Goal: Check status: Check status

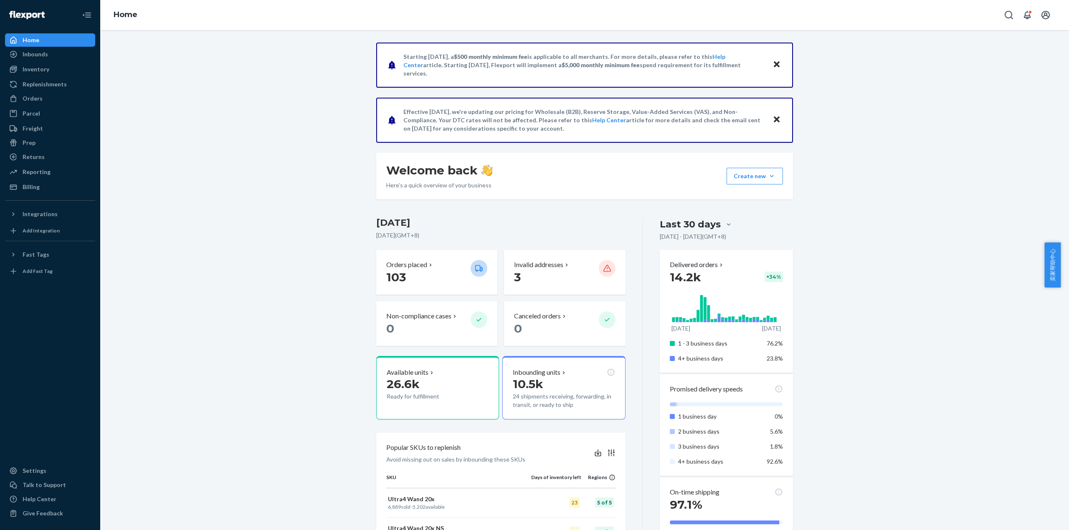
scroll to position [167, 0]
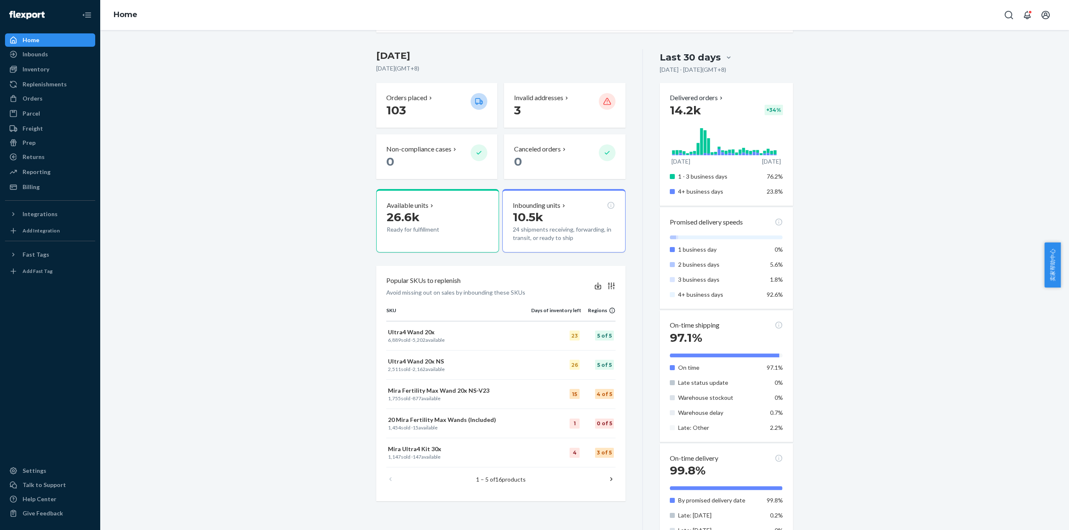
click at [281, 211] on div "Starting [DATE], a $500 monthly minimum fee is applicable to all merchants. For…" at bounding box center [584, 324] width 956 height 897
click at [49, 96] on div "Orders" at bounding box center [50, 99] width 89 height 12
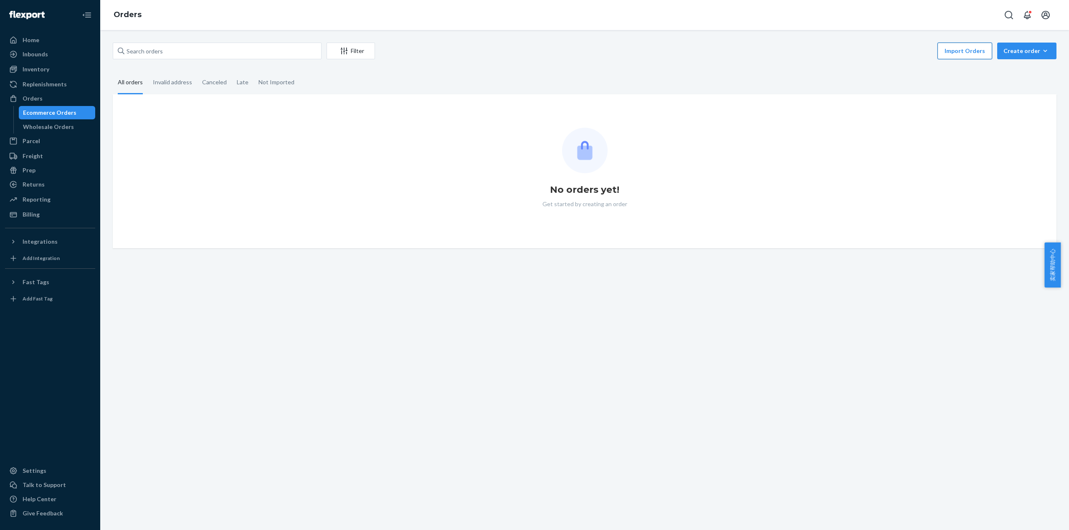
click at [955, 49] on button "Import Orders" at bounding box center [965, 51] width 55 height 17
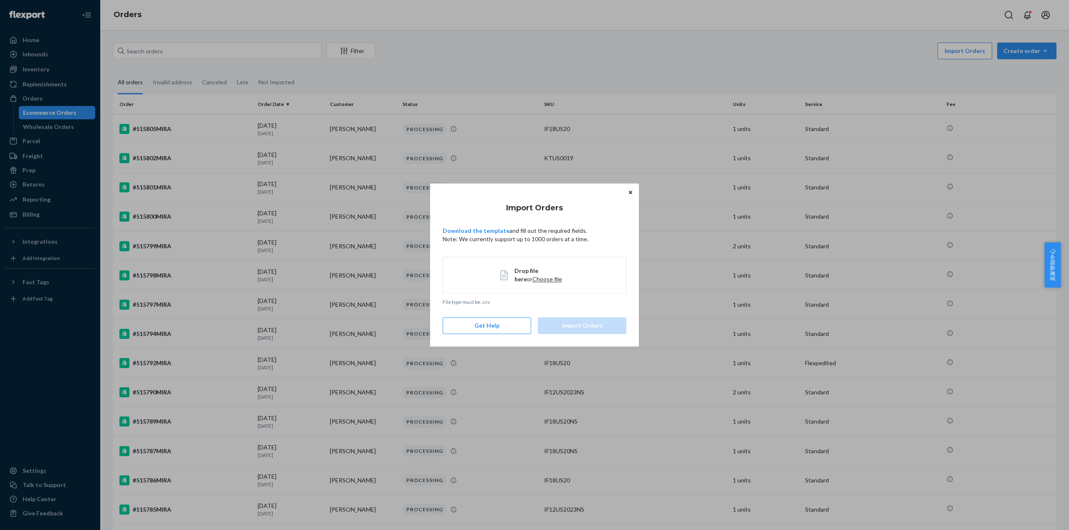
click at [533, 279] on span "Choose file" at bounding box center [547, 279] width 30 height 7
click at [583, 324] on button "Import Orders" at bounding box center [582, 326] width 89 height 17
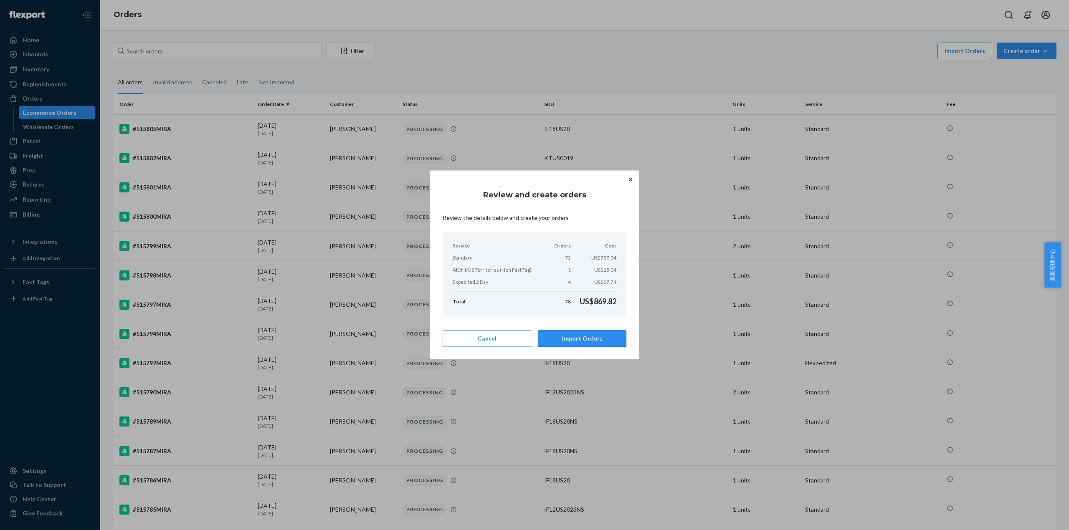
click at [583, 335] on button "Import Orders" at bounding box center [582, 339] width 89 height 17
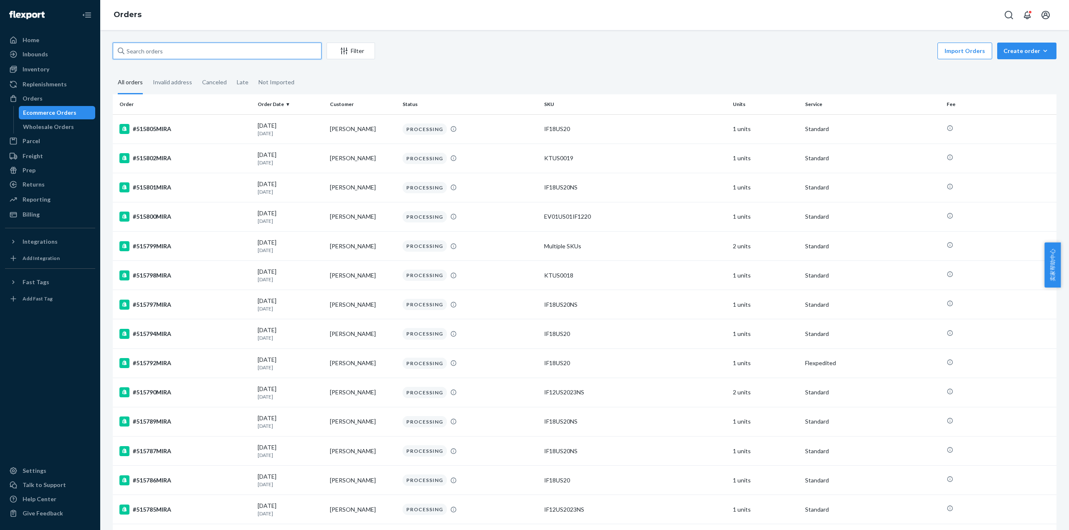
drag, startPoint x: 205, startPoint y: 48, endPoint x: 148, endPoint y: 53, distance: 57.8
click at [148, 53] on input "text" at bounding box center [217, 51] width 209 height 17
paste input "472566MIRA"
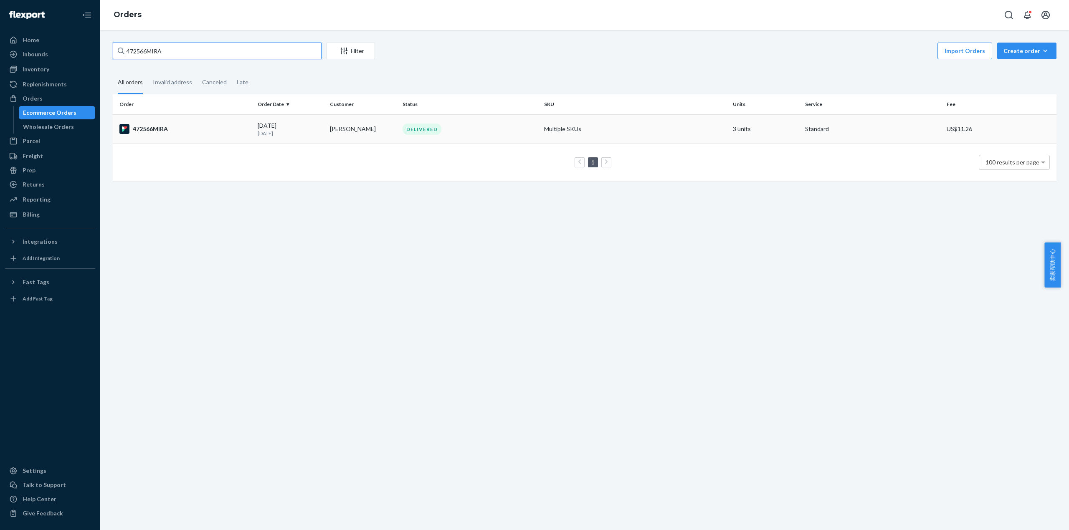
type input "472566MIRA"
click at [171, 126] on div "472566MIRA" at bounding box center [185, 129] width 132 height 10
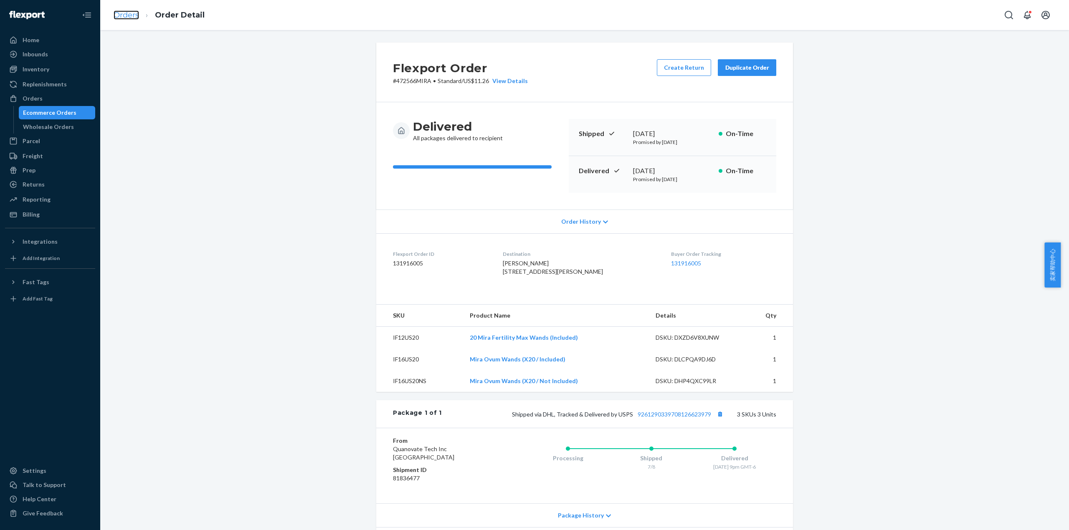
click at [119, 14] on link "Orders" at bounding box center [126, 14] width 25 height 9
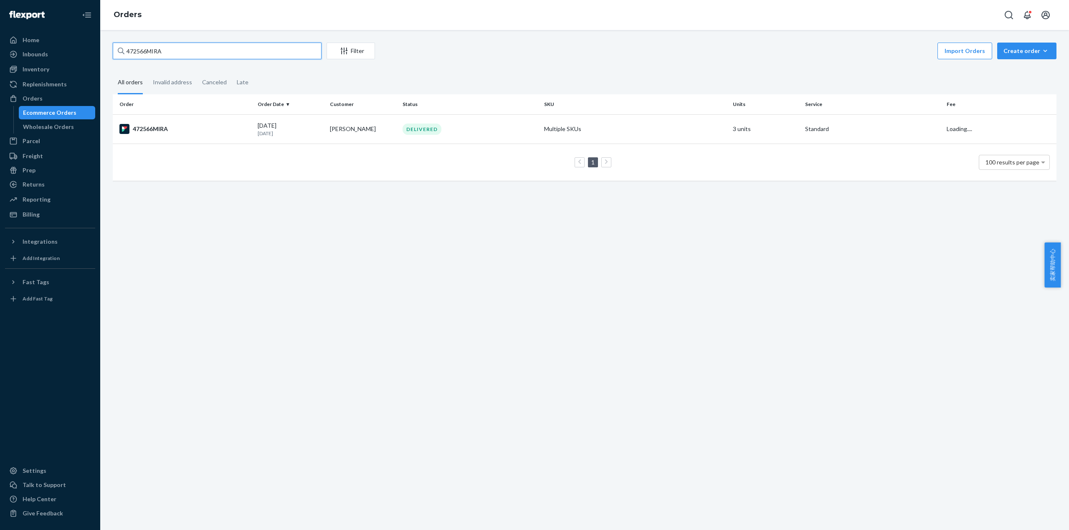
drag, startPoint x: 179, startPoint y: 52, endPoint x: 104, endPoint y: 63, distance: 75.5
click at [99, 53] on div "Home Inbounds Shipping Plans Problems Inventory Products Replenishments Orders …" at bounding box center [534, 265] width 1069 height 530
paste input "501045"
type input "501045MIRA"
click at [142, 132] on div "#501045MIRA" at bounding box center [185, 129] width 132 height 10
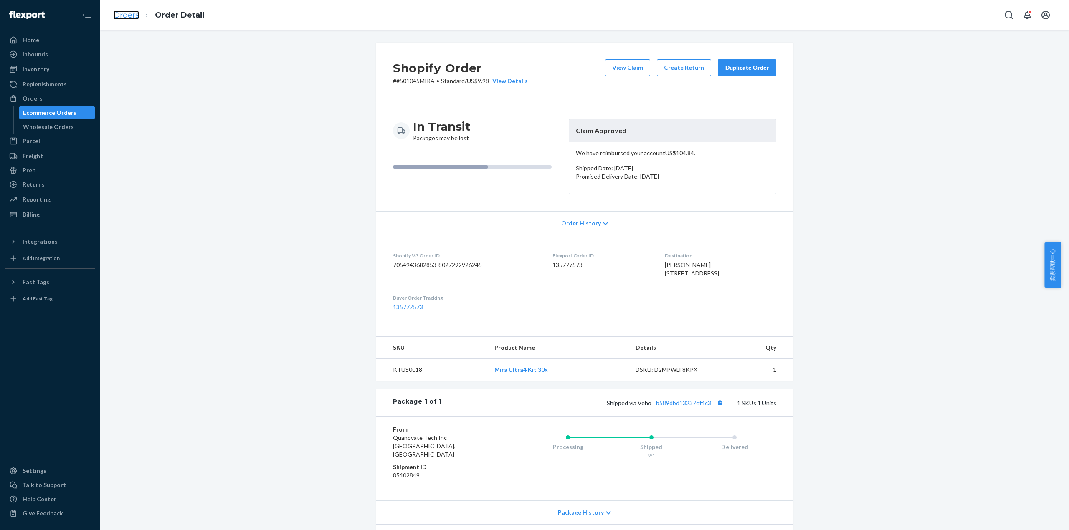
click at [118, 18] on link "Orders" at bounding box center [126, 14] width 25 height 9
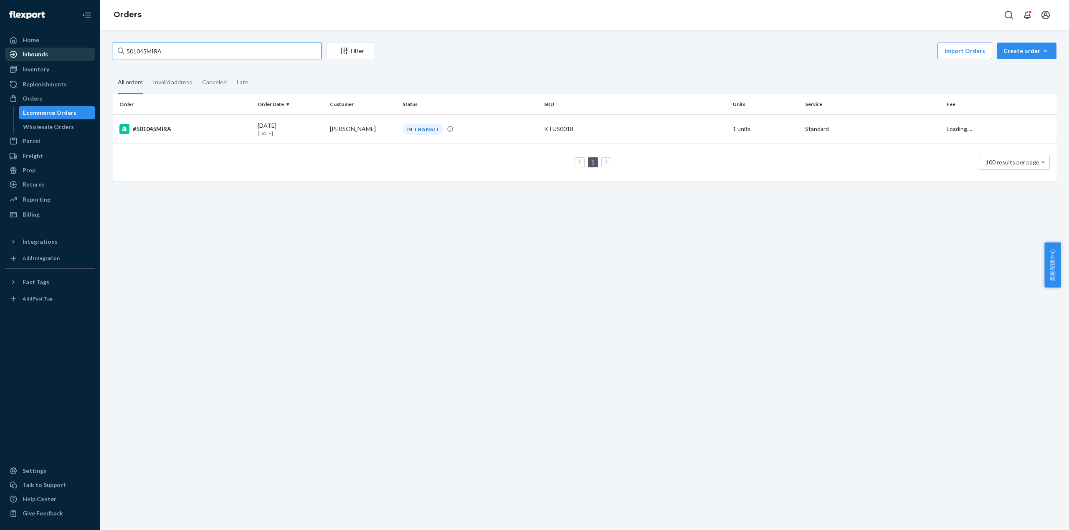
drag, startPoint x: 158, startPoint y: 49, endPoint x: 65, endPoint y: 49, distance: 92.7
click at [65, 49] on div "Home Inbounds Shipping Plans Problems Inventory Products Replenishments Orders …" at bounding box center [534, 265] width 1069 height 530
paste input "8055MIRA"
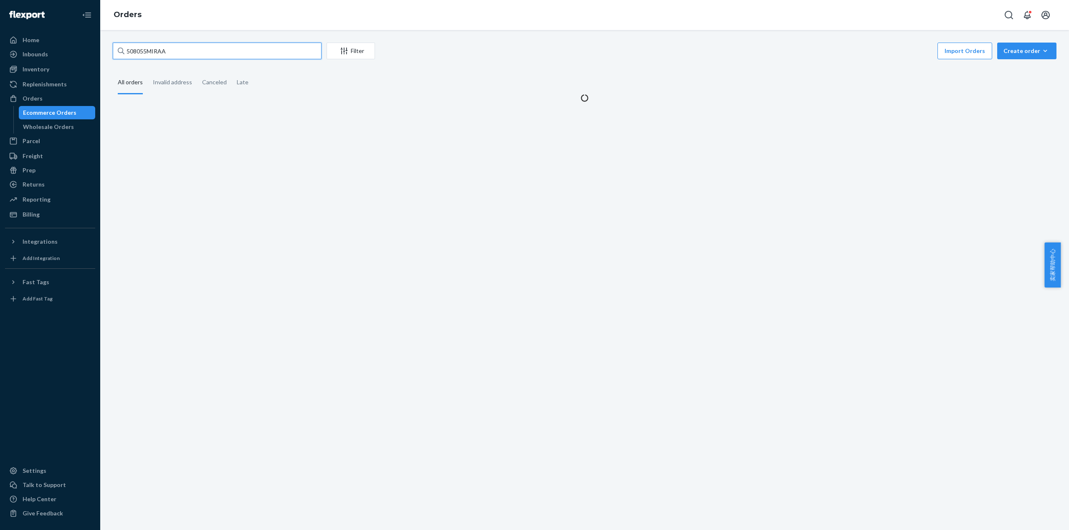
drag, startPoint x: 177, startPoint y: 48, endPoint x: 96, endPoint y: 48, distance: 81.9
click at [96, 48] on div "Home Inbounds Shipping Plans Problems Inventory Products Replenishments Orders …" at bounding box center [534, 265] width 1069 height 530
paste input "text"
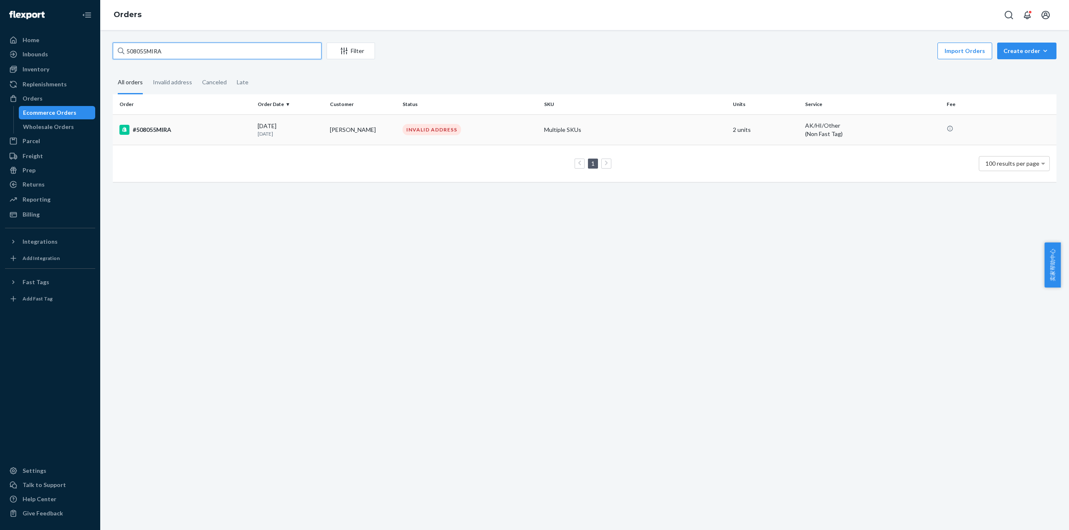
type input "508055MIRA"
click at [152, 125] on div "#508055MIRA" at bounding box center [185, 130] width 132 height 10
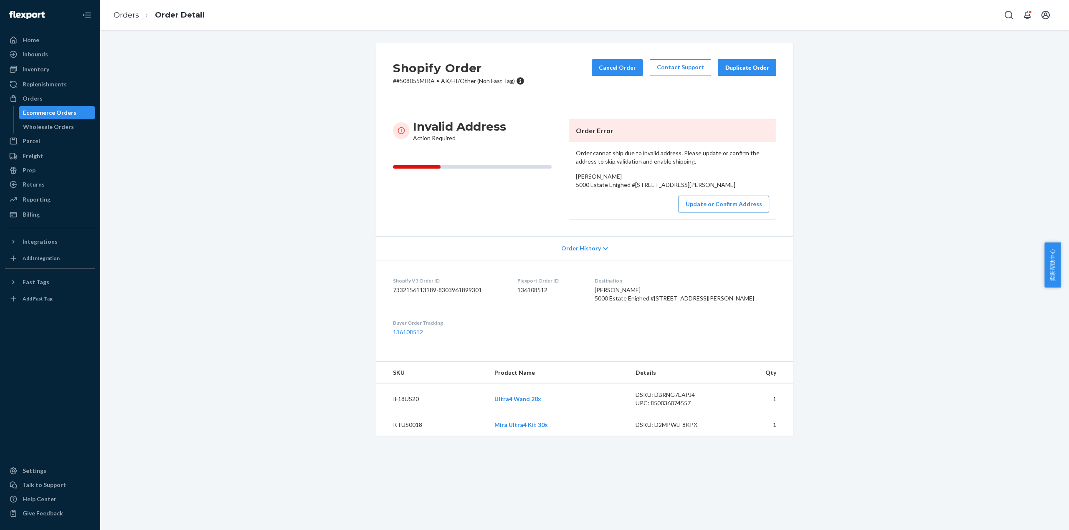
click at [707, 213] on button "Update or Confirm Address" at bounding box center [724, 204] width 91 height 17
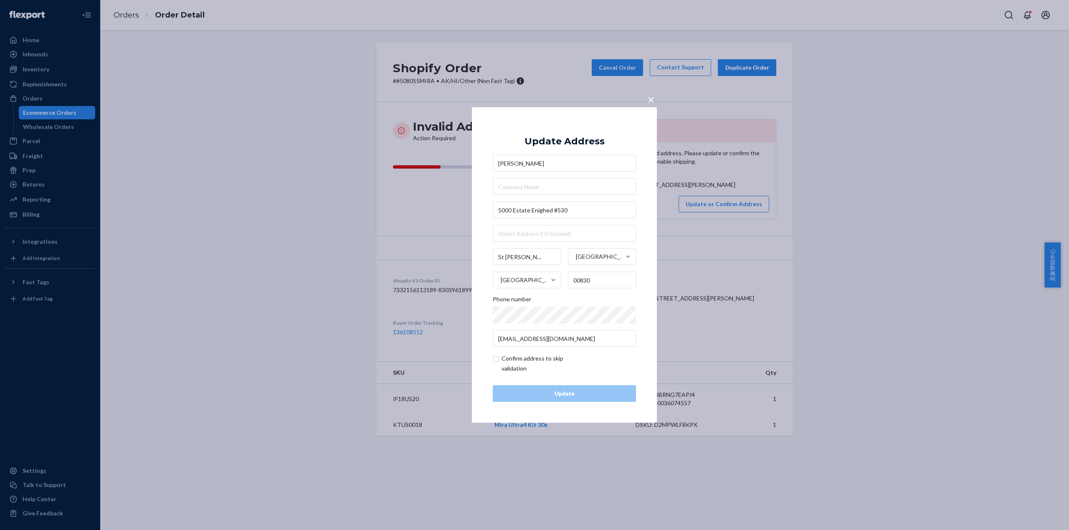
click at [258, 256] on div "× Update Address [PERSON_NAME] [STREET_ADDRESS][PERSON_NAME] Phone number [EMAI…" at bounding box center [534, 265] width 1069 height 530
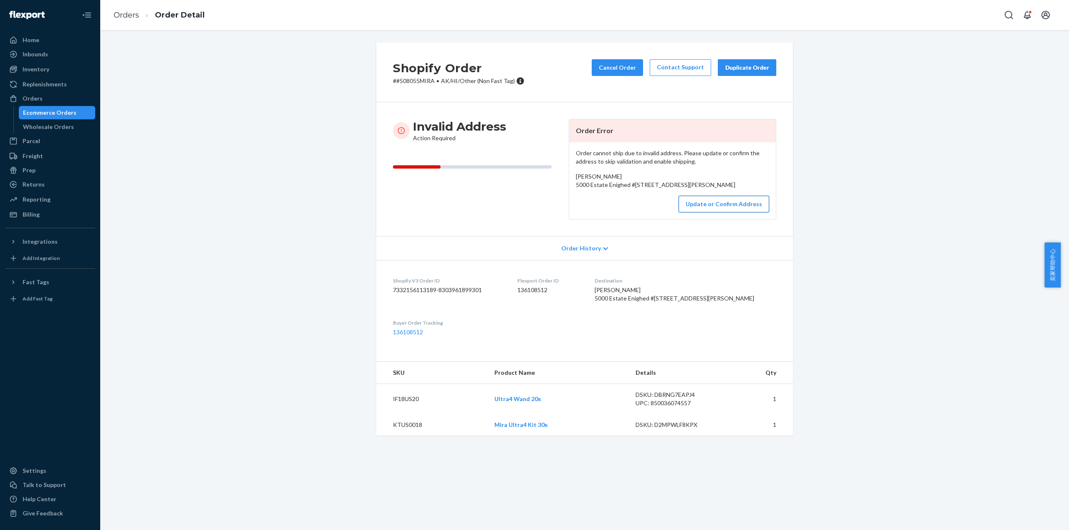
click at [707, 213] on button "Update or Confirm Address" at bounding box center [724, 204] width 91 height 17
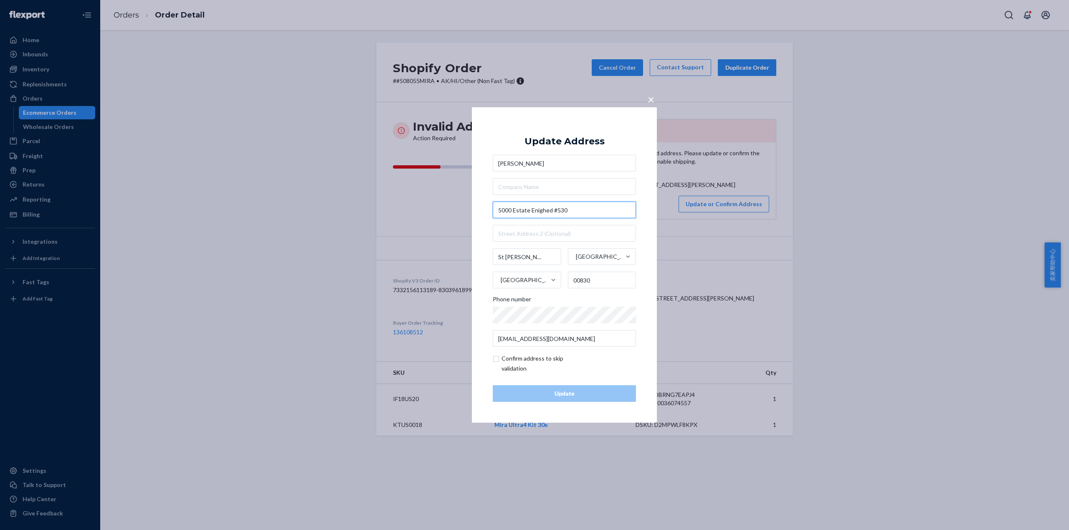
drag, startPoint x: 573, startPoint y: 211, endPoint x: 487, endPoint y: 206, distance: 86.6
click at [487, 206] on div "× Update Address [PERSON_NAME] [STREET_ADDRESS][PERSON_NAME] Phone number [EMAI…" at bounding box center [564, 265] width 185 height 316
paste input "St. [PERSON_NAME], VI 00830"
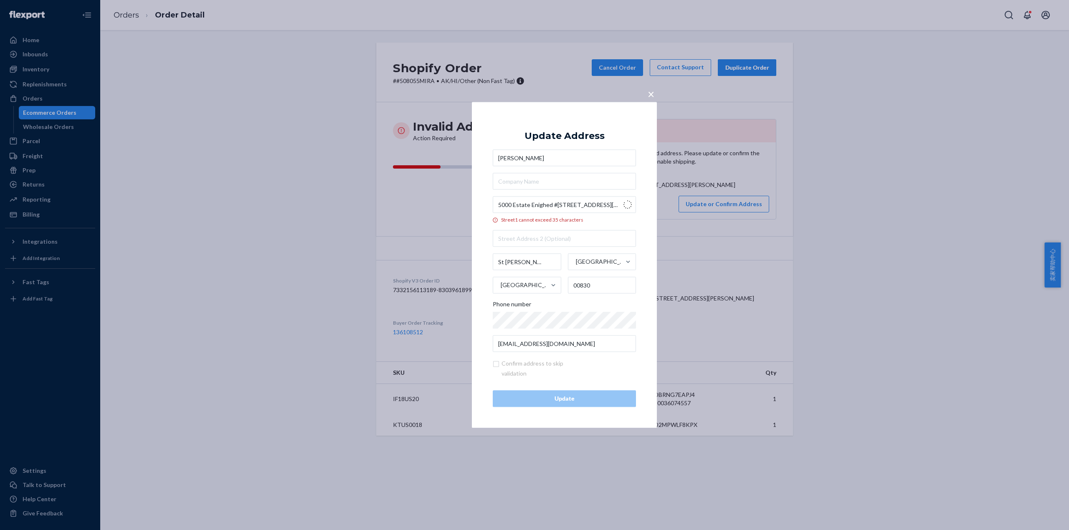
type input "N Shore Rd"
type input "[PERSON_NAME] Bay"
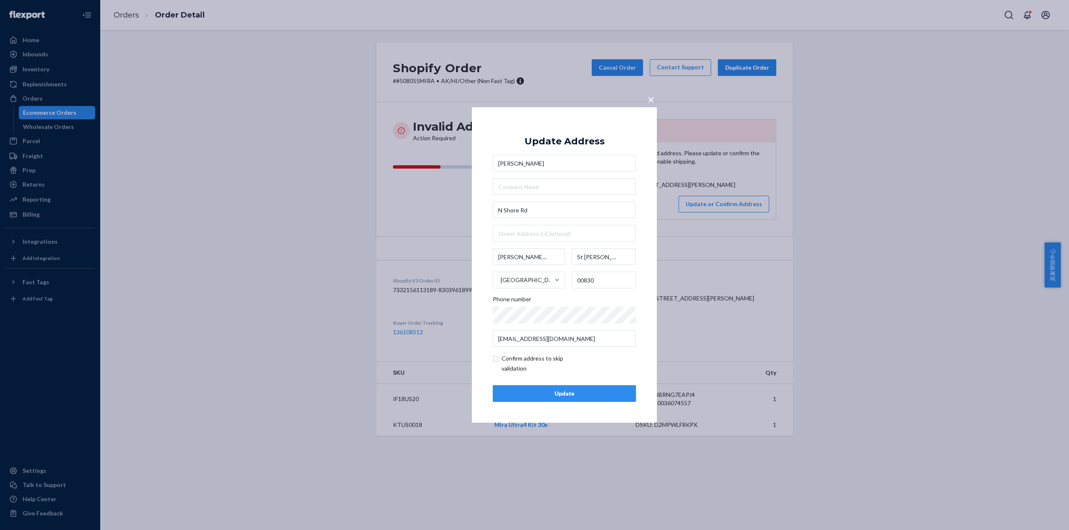
click at [567, 390] on div "Update" at bounding box center [564, 394] width 129 height 8
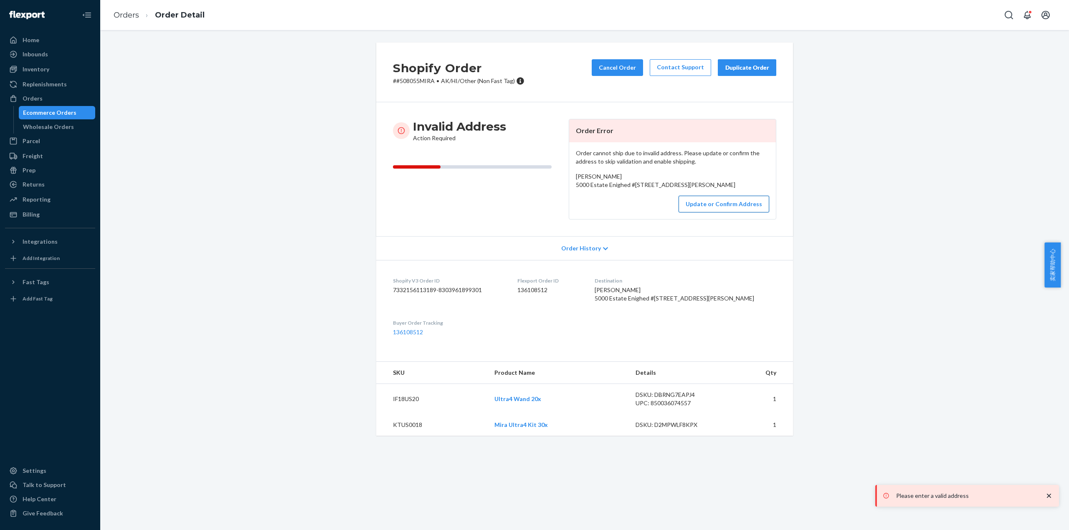
click at [705, 213] on button "Update or Confirm Address" at bounding box center [724, 204] width 91 height 17
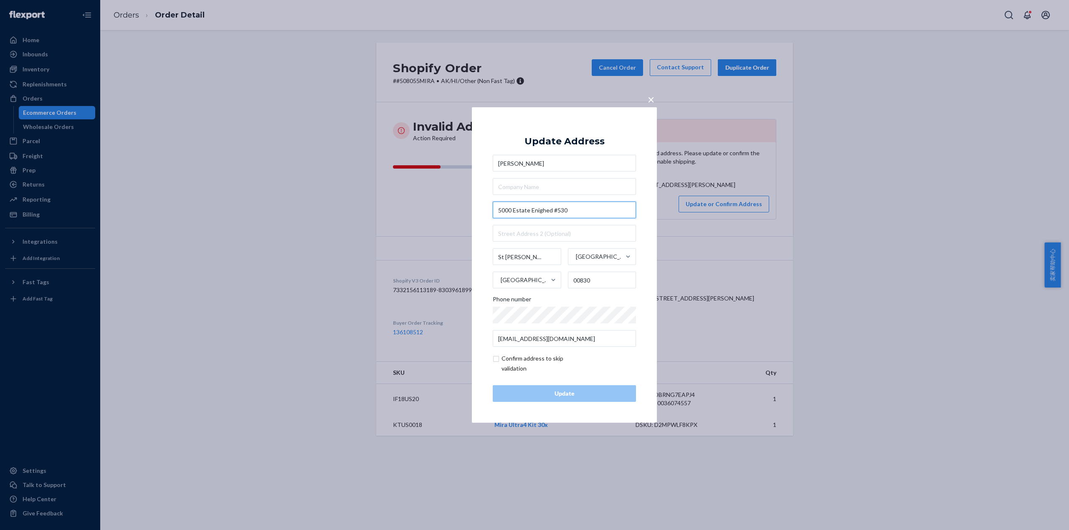
drag, startPoint x: 585, startPoint y: 209, endPoint x: 456, endPoint y: 216, distance: 128.4
click at [456, 216] on div "× Update Address [PERSON_NAME] [STREET_ADDRESS][PERSON_NAME] Phone number [EMAI…" at bounding box center [534, 265] width 1069 height 530
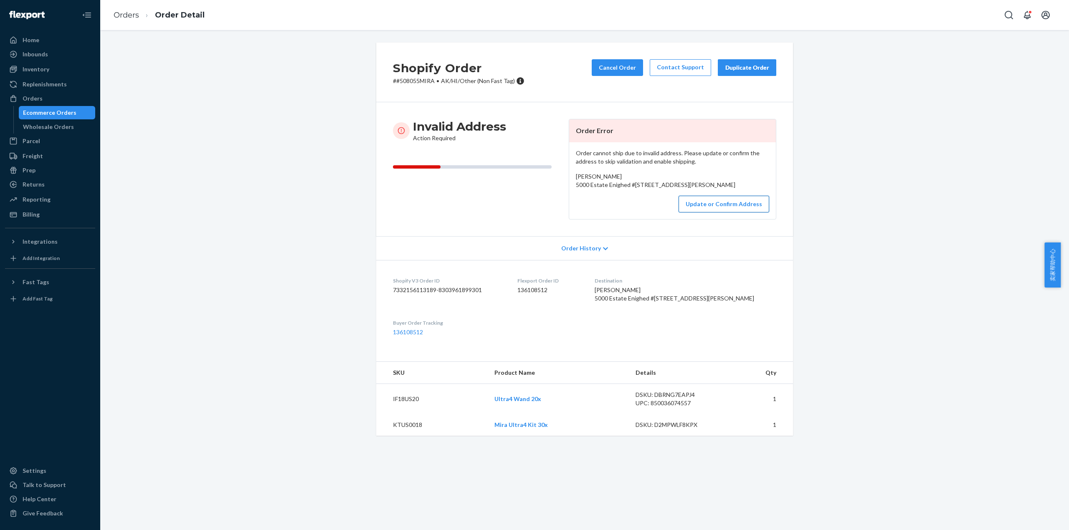
click at [714, 213] on button "Update or Confirm Address" at bounding box center [724, 204] width 91 height 17
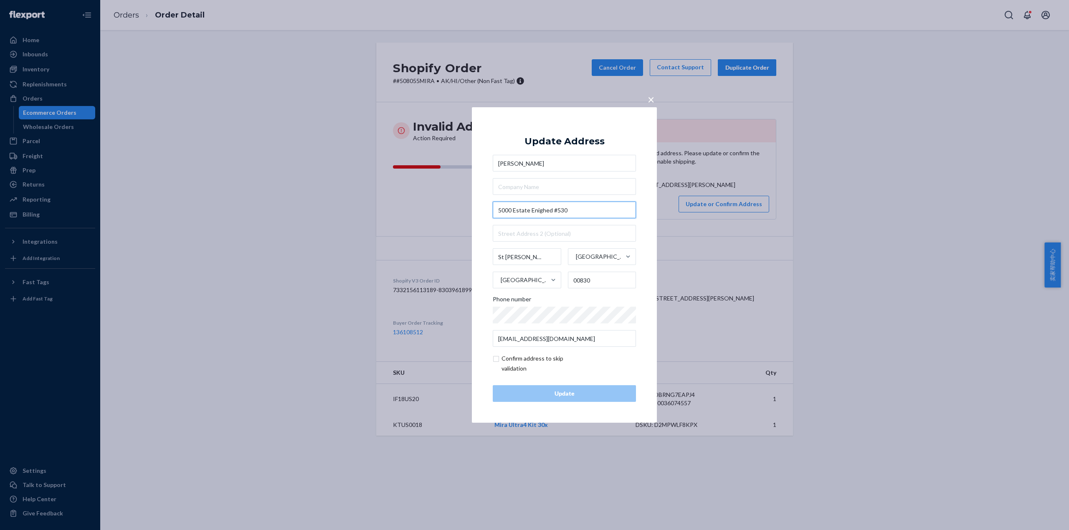
drag, startPoint x: 575, startPoint y: 212, endPoint x: 494, endPoint y: 211, distance: 80.2
click at [494, 211] on input "5000 Estate Enighed #530" at bounding box center [564, 210] width 143 height 17
paste input "St. [PERSON_NAME], VI 00830"
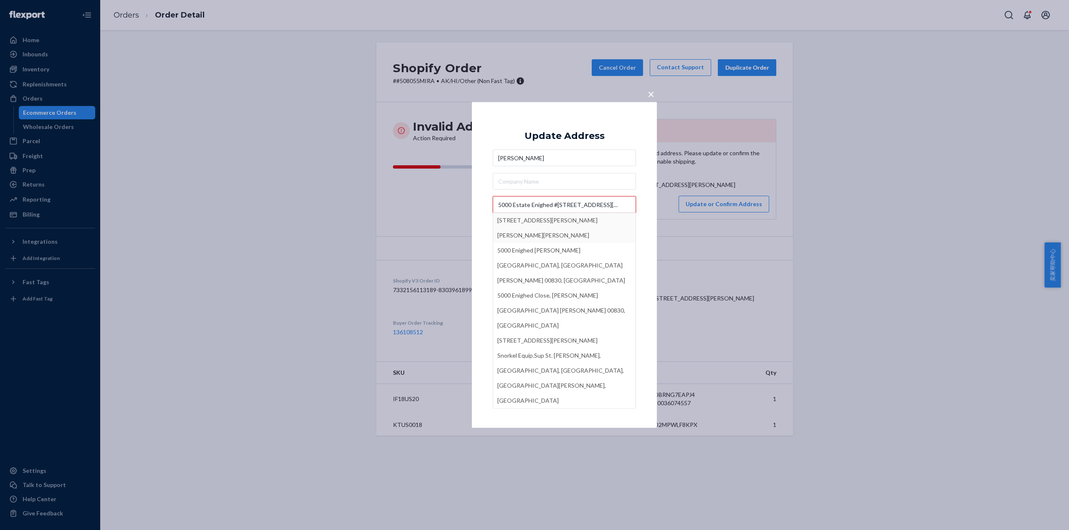
type input "5000 Estate Enighed #[STREET_ADDRESS][PERSON_NAME]"
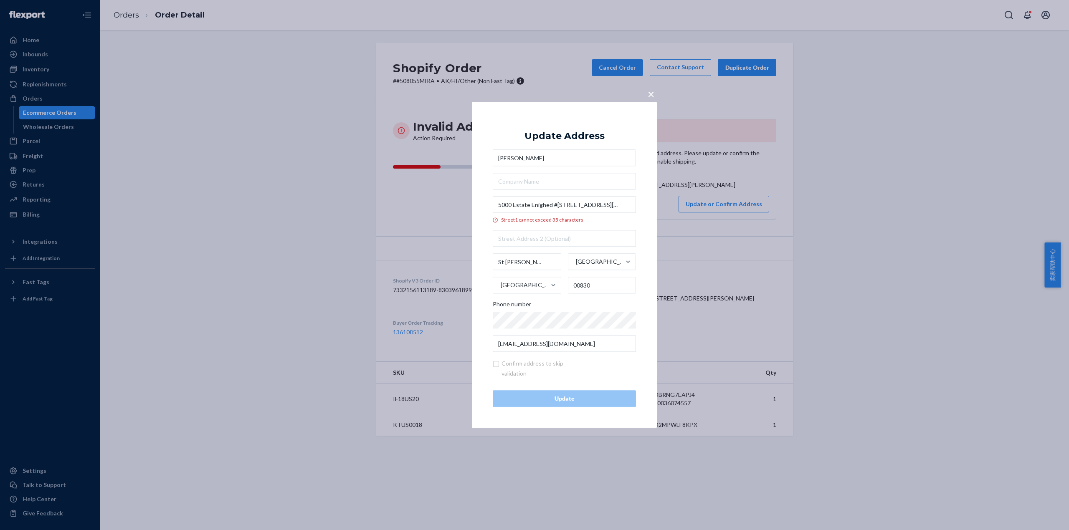
click at [652, 94] on span "×" at bounding box center [651, 94] width 7 height 14
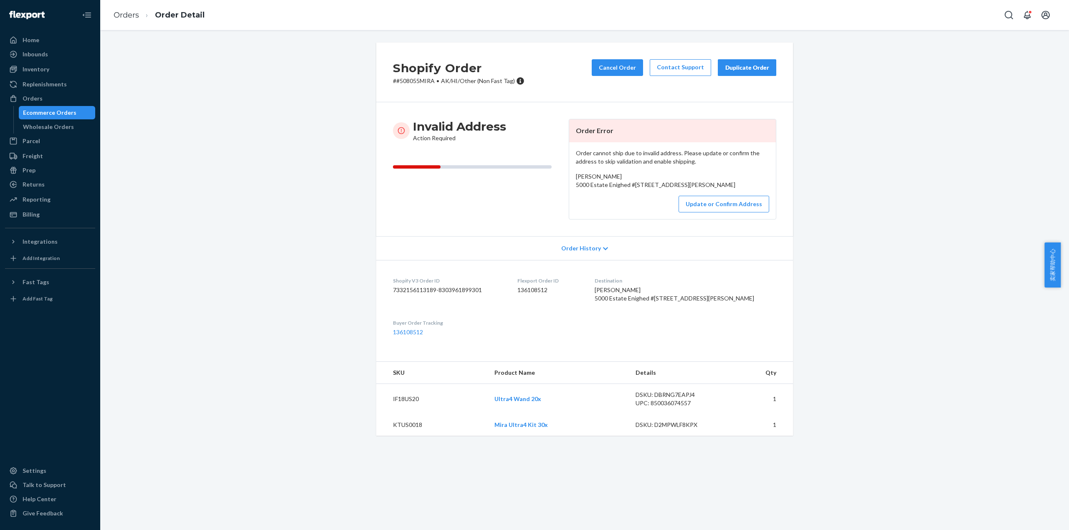
click at [107, 10] on ol "Orders Order Detail" at bounding box center [159, 15] width 104 height 25
click at [130, 17] on link "Orders" at bounding box center [126, 14] width 25 height 9
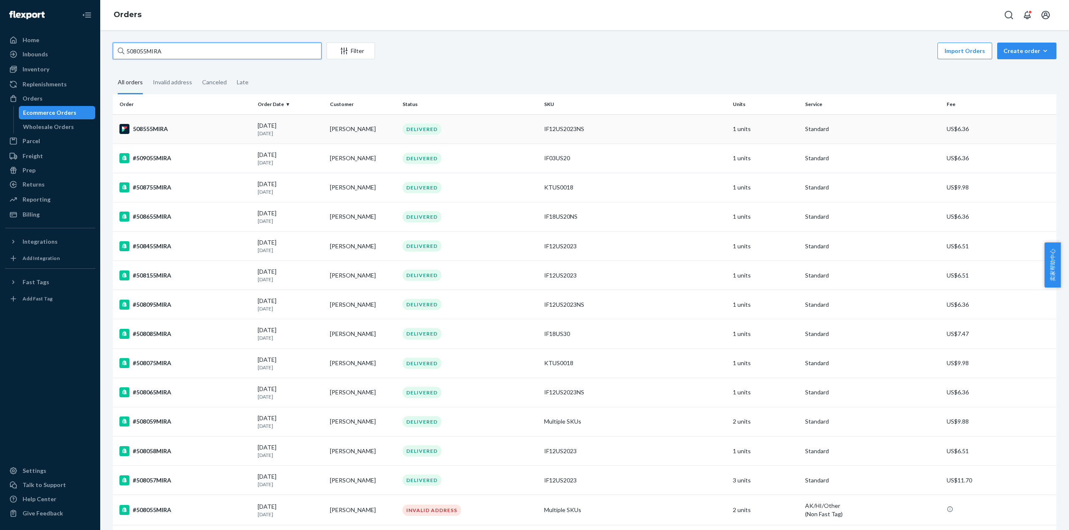
drag, startPoint x: 169, startPoint y: 51, endPoint x: 131, endPoint y: 117, distance: 76.5
click at [50, 56] on div "Home Inbounds Shipping Plans Problems Inventory Products Replenishments Orders …" at bounding box center [534, 265] width 1069 height 530
paste input "1093MIRA"
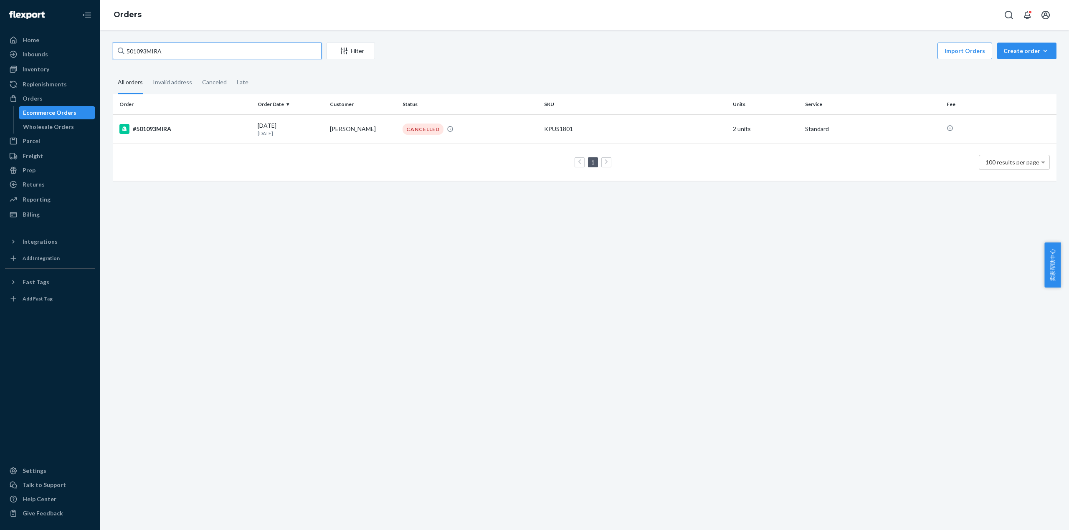
type input "501093MIRA"
